Goal: Find specific page/section: Locate a particular part of the current website

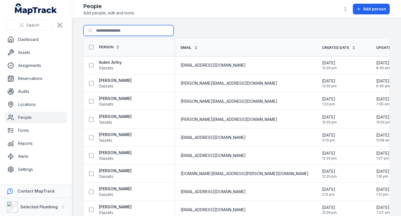
click at [135, 27] on input "Search for people" at bounding box center [128, 30] width 90 height 11
type input "****"
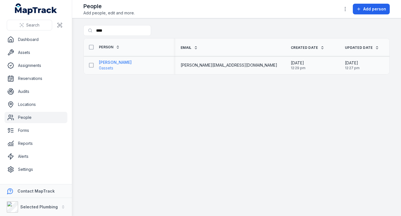
click at [113, 63] on strong "[PERSON_NAME]" at bounding box center [115, 62] width 33 height 6
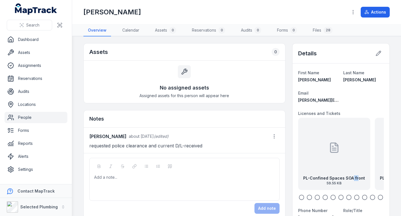
drag, startPoint x: 354, startPoint y: 178, endPoint x: 309, endPoint y: 174, distance: 44.7
click at [309, 174] on div "PL-Confined Spaces SOA front 59.55 KB" at bounding box center [334, 154] width 72 height 72
drag, startPoint x: 328, startPoint y: 173, endPoint x: 305, endPoint y: 168, distance: 23.8
click at [306, 170] on div "PL-Confined Spaces SOA back 57.6 KB" at bounding box center [329, 154] width 72 height 72
drag, startPoint x: 345, startPoint y: 176, endPoint x: 300, endPoint y: 167, distance: 46.0
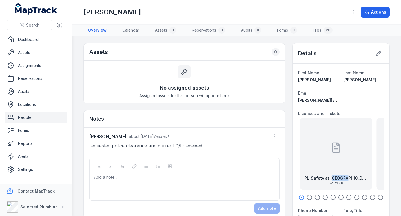
click at [303, 170] on div "PL-Safety at Heights 52.71 KB" at bounding box center [336, 154] width 72 height 72
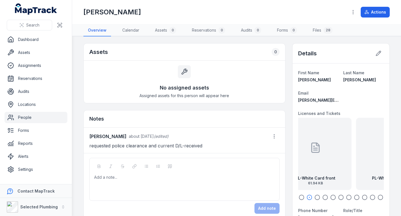
drag, startPoint x: 346, startPoint y: 170, endPoint x: 299, endPoint y: 166, distance: 46.9
click at [299, 166] on div "PL-White Card front 61.94 KB" at bounding box center [315, 154] width 72 height 72
drag, startPoint x: 329, startPoint y: 178, endPoint x: 312, endPoint y: 172, distance: 17.8
click at [320, 176] on div "PL-White Card back 61.31 KB" at bounding box center [322, 154] width 72 height 72
drag, startPoint x: 349, startPoint y: 165, endPoint x: 329, endPoint y: 165, distance: 20.3
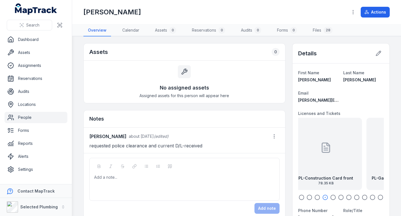
click at [334, 167] on div "PL-Construction Card front 78.35 KB" at bounding box center [326, 154] width 72 height 72
click at [336, 169] on div "PL-Construction Card front 78.35 KB" at bounding box center [339, 154] width 72 height 72
